Goal: Information Seeking & Learning: Learn about a topic

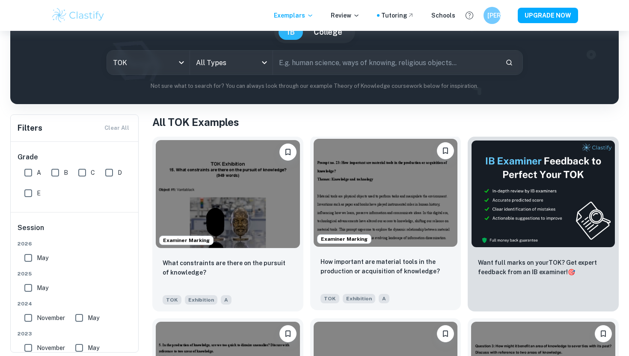
scroll to position [37, 0]
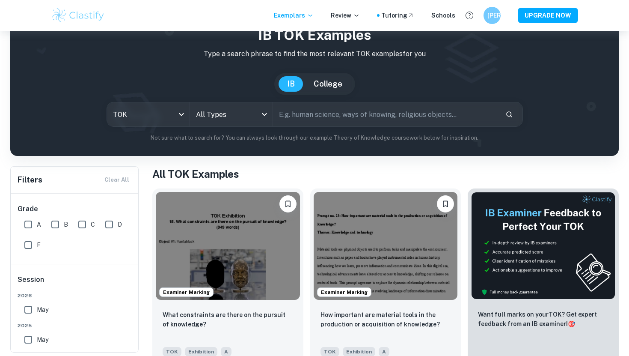
click at [298, 115] on input "text" at bounding box center [386, 114] width 226 height 24
type input "what is the relationship between person"
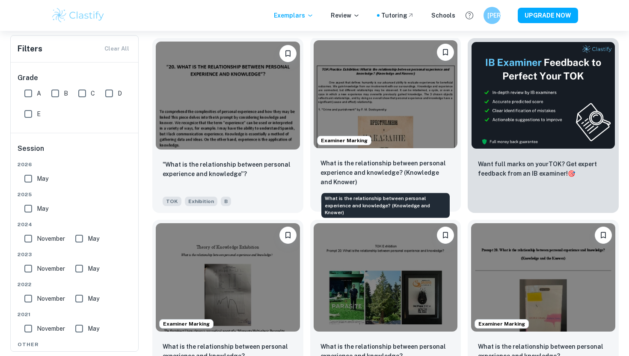
scroll to position [187, 0]
click at [404, 155] on div "What is the relationship between personal experience and knowledge? (Knowledge …" at bounding box center [385, 181] width 151 height 60
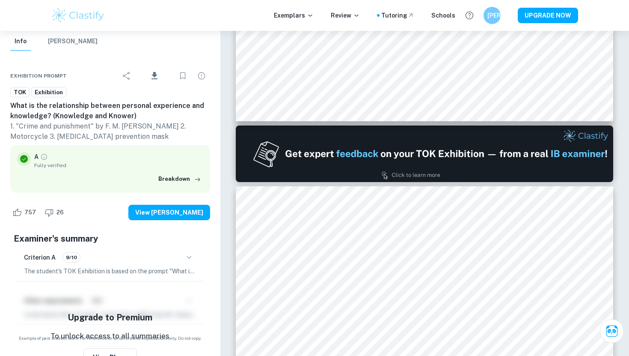
scroll to position [40, 0]
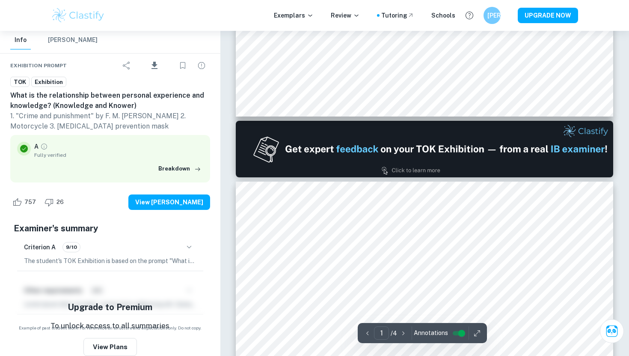
type input "2"
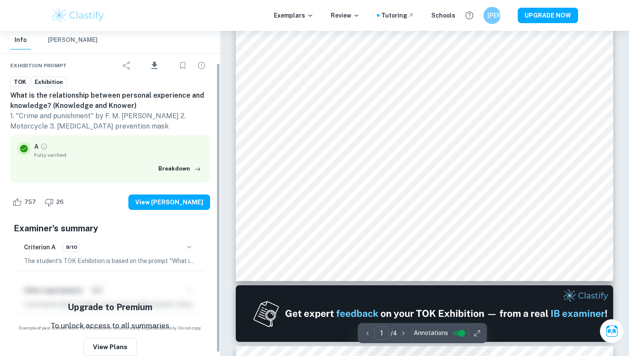
scroll to position [35, 0]
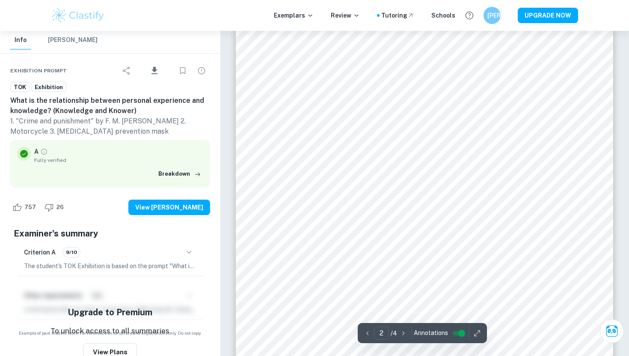
type input "1"
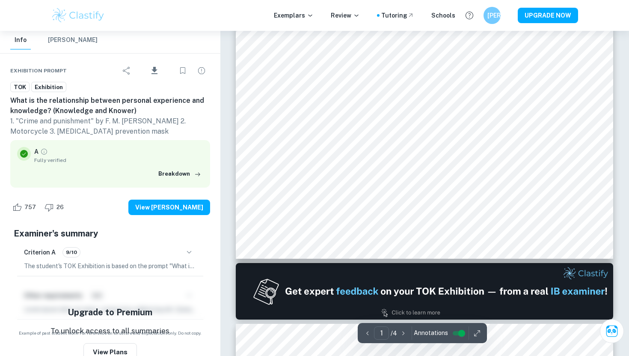
scroll to position [32, 0]
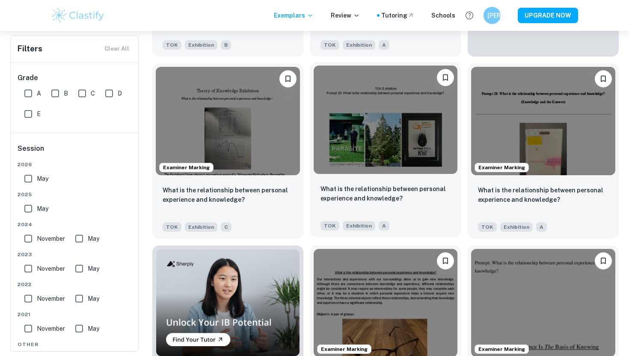
scroll to position [345, 0]
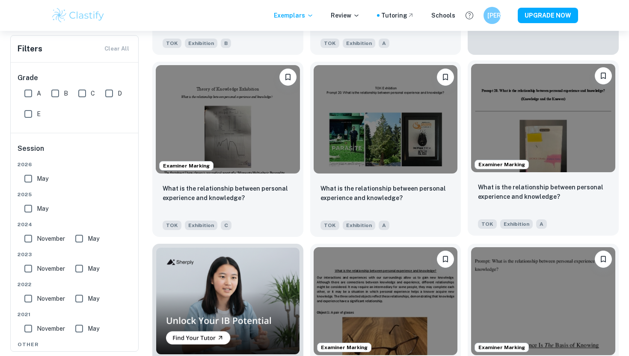
click at [509, 113] on img at bounding box center [543, 118] width 144 height 108
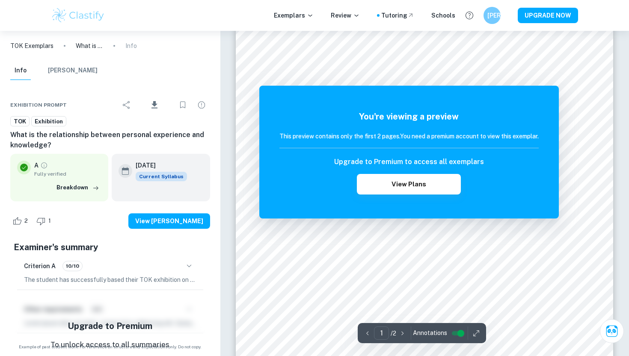
scroll to position [179, 0]
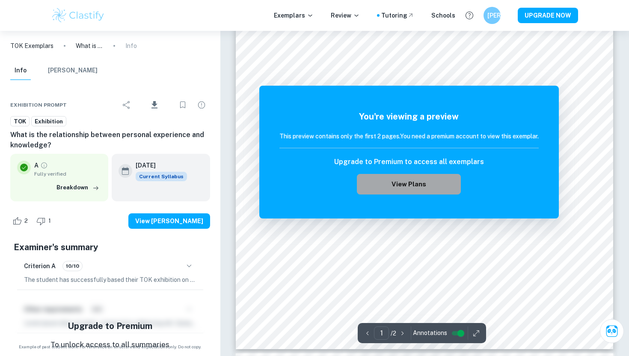
click at [369, 190] on button "View Plans" at bounding box center [409, 184] width 104 height 21
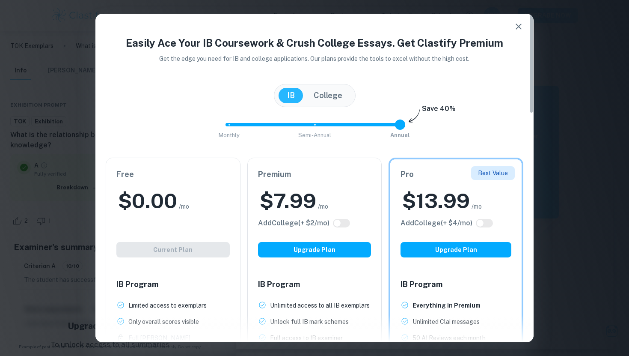
click at [513, 30] on icon "button" at bounding box center [518, 26] width 10 height 10
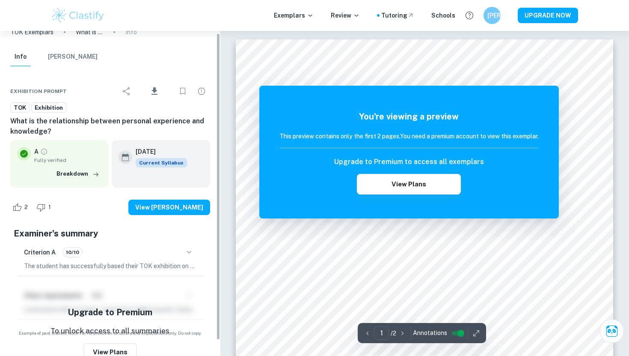
scroll to position [19, 0]
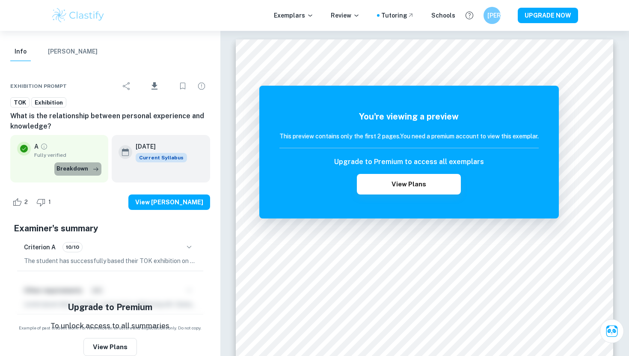
click at [88, 167] on button "Breakdown" at bounding box center [77, 168] width 47 height 13
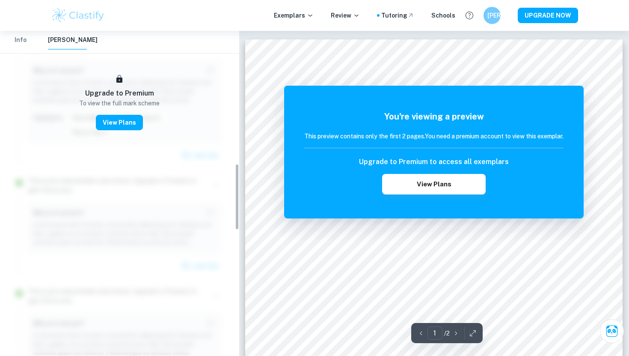
scroll to position [94, 0]
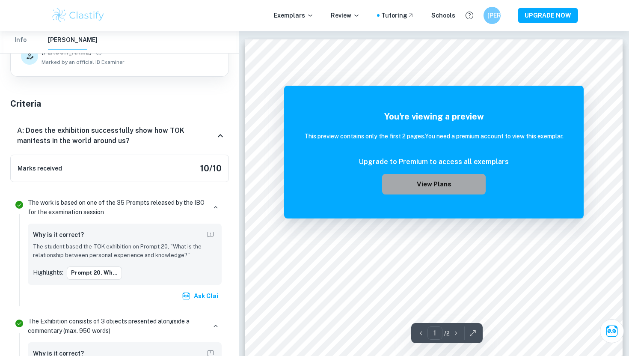
click at [417, 184] on button "View Plans" at bounding box center [434, 184] width 104 height 21
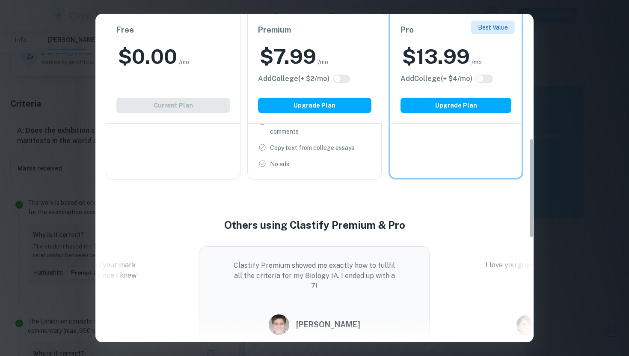
scroll to position [0, 0]
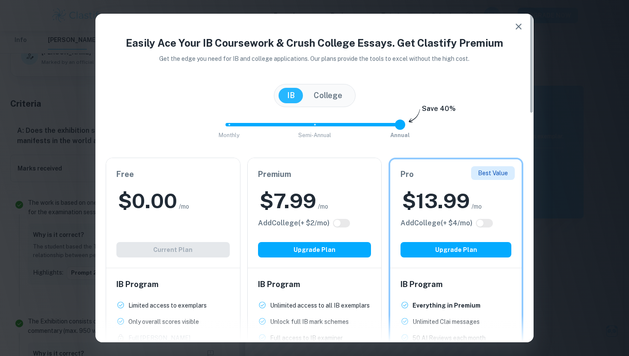
click at [513, 25] on icon "button" at bounding box center [518, 26] width 10 height 10
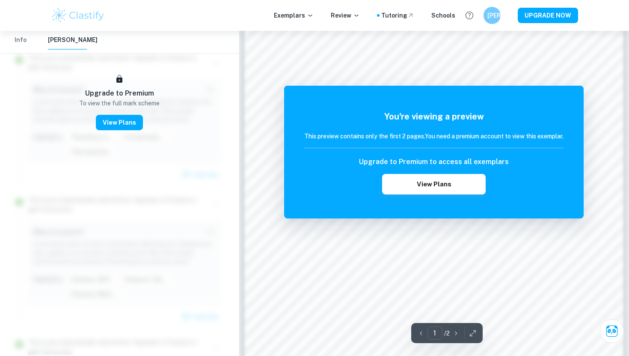
scroll to position [724, 0]
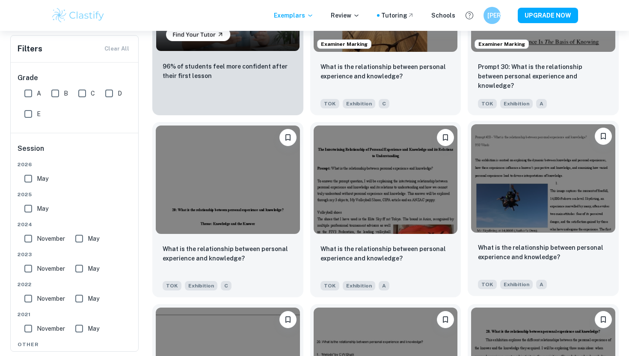
scroll to position [650, 0]
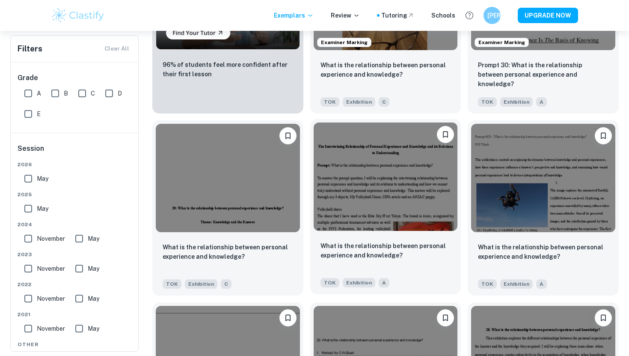
click at [426, 178] on img at bounding box center [386, 176] width 144 height 108
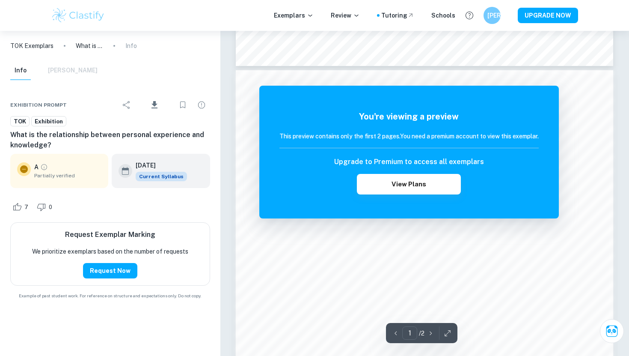
scroll to position [815, 0]
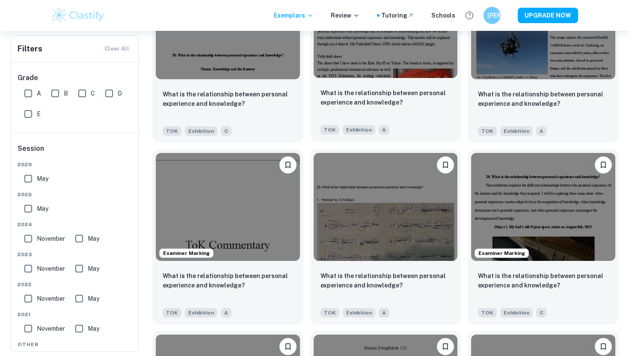
scroll to position [805, 0]
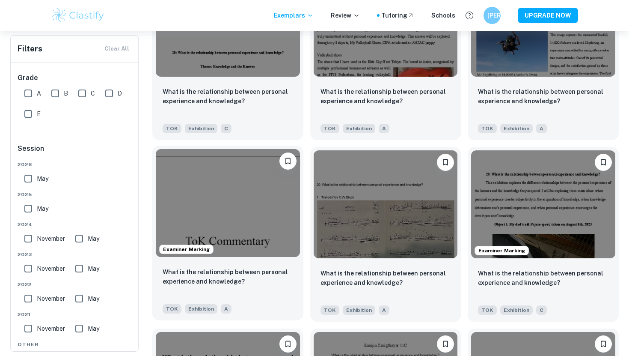
click at [255, 255] on img at bounding box center [228, 203] width 144 height 108
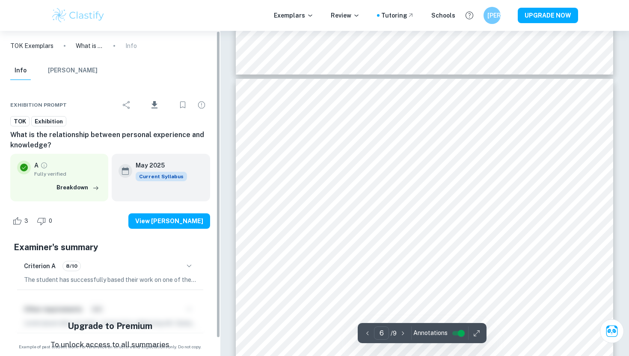
type input "5"
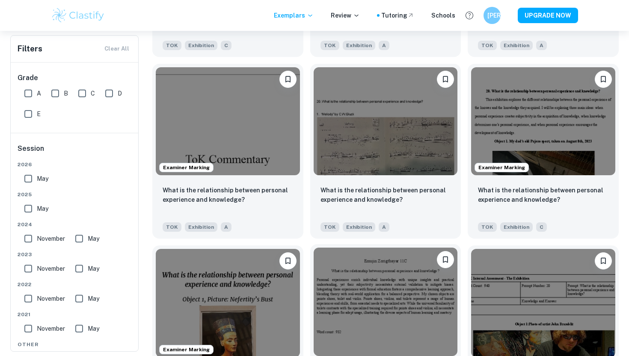
scroll to position [889, 0]
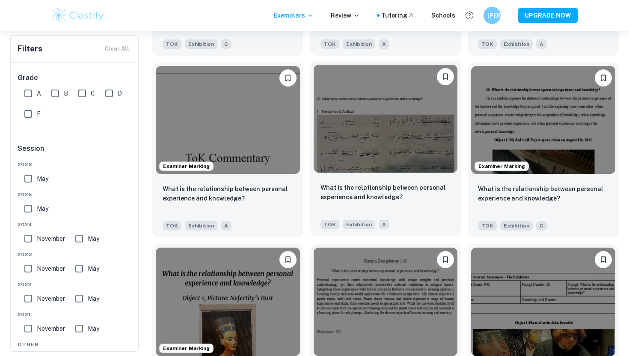
click at [341, 149] on img at bounding box center [386, 119] width 144 height 108
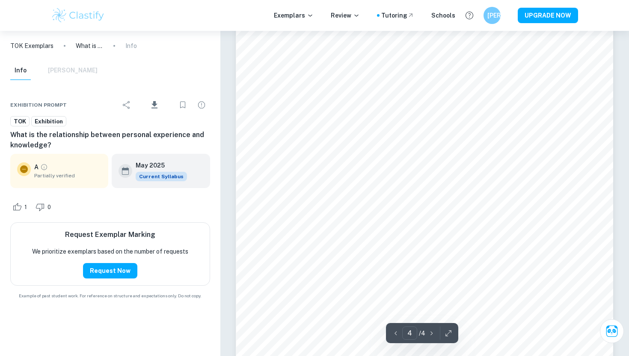
scroll to position [1961, 0]
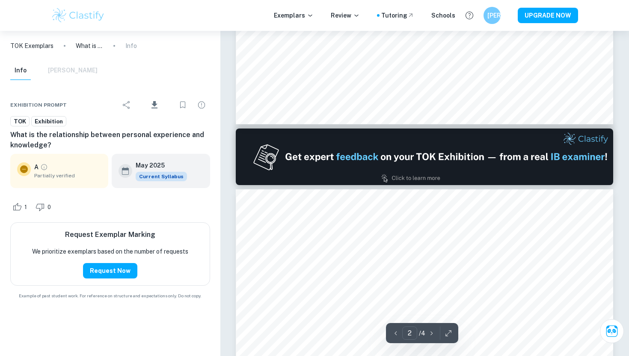
type input "1"
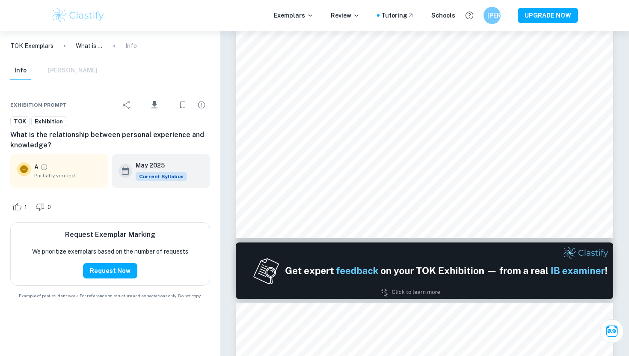
scroll to position [343, 0]
